Goal: Transaction & Acquisition: Purchase product/service

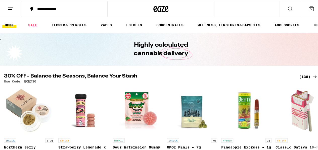
click at [304, 77] on div "(138)" at bounding box center [308, 76] width 19 height 6
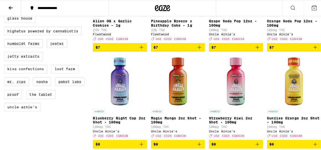
scroll to position [2334, 0]
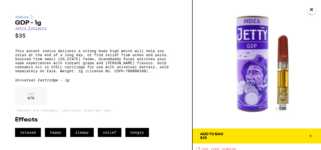
scroll to position [2, 0]
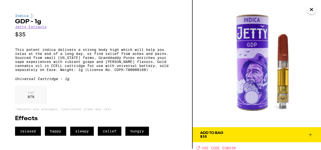
click at [249, 136] on span "Add To Bag $35" at bounding box center [256, 134] width 113 height 7
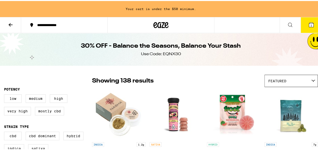
click at [10, 26] on icon at bounding box center [11, 24] width 6 height 6
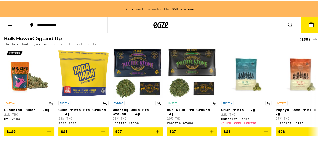
scroll to position [733, 0]
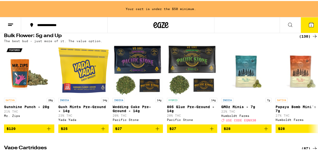
click at [299, 38] on div "(130)" at bounding box center [308, 35] width 19 height 6
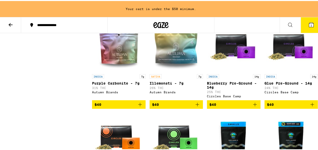
scroll to position [534, 0]
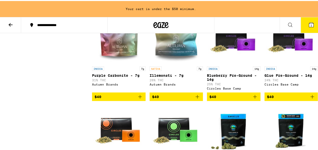
click at [138, 98] on icon "Add to bag" at bounding box center [140, 96] width 4 height 4
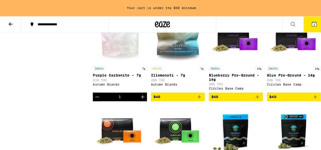
scroll to position [518, 0]
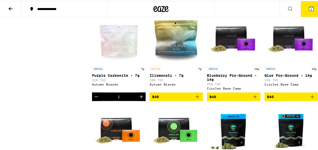
click at [138, 99] on icon "Increment" at bounding box center [141, 96] width 6 height 6
click at [313, 8] on button "3" at bounding box center [310, 8] width 21 height 16
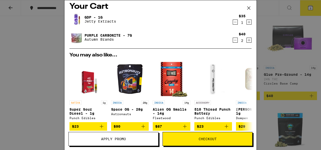
scroll to position [4, 0]
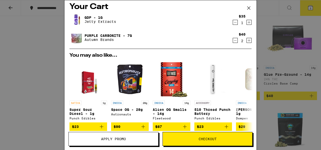
click at [233, 22] on icon "Decrement" at bounding box center [235, 22] width 5 height 6
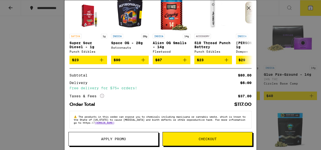
scroll to position [58, 0]
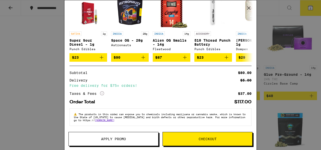
click at [205, 138] on span "Checkout" at bounding box center [208, 139] width 18 height 4
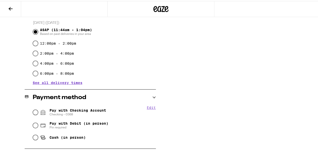
scroll to position [169, 0]
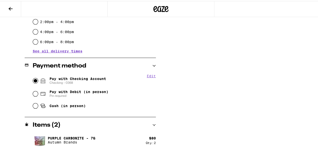
click at [35, 80] on input "Pay with Checking Account Checking - 0368" at bounding box center [35, 79] width 5 height 5
radio input "true"
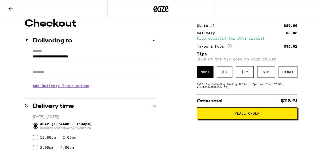
scroll to position [42, 0]
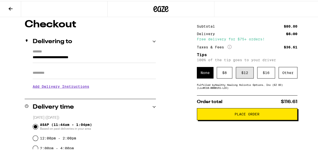
click at [236, 74] on div "$ 12" at bounding box center [244, 72] width 18 height 12
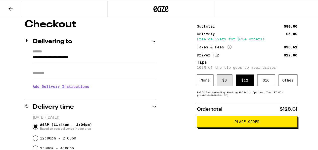
click at [226, 83] on div "$ 8" at bounding box center [224, 80] width 16 height 12
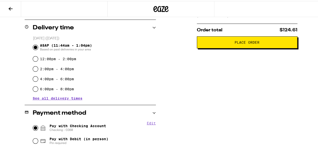
scroll to position [101, 0]
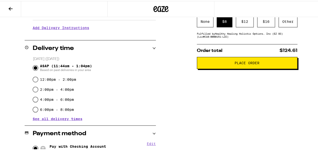
click at [248, 68] on button "Place Order" at bounding box center [247, 62] width 100 height 12
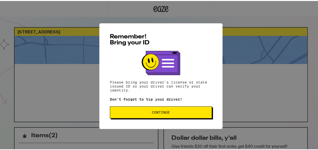
click at [131, 111] on span "Continue" at bounding box center [160, 112] width 93 height 4
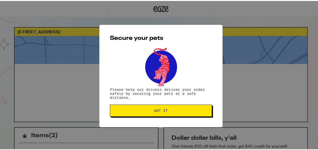
click at [132, 111] on span "Got it" at bounding box center [160, 110] width 93 height 4
